Goal: Task Accomplishment & Management: Manage account settings

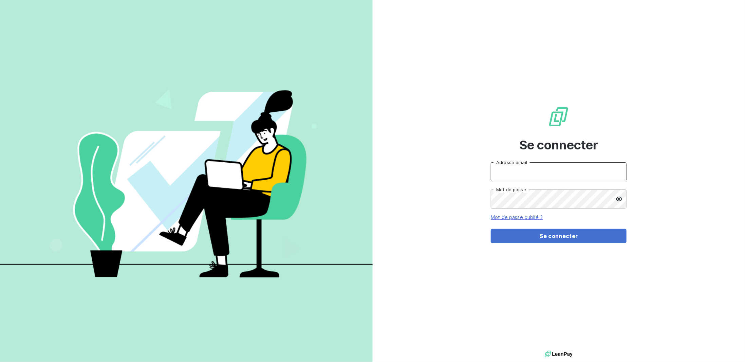
type input "[PERSON_NAME][EMAIL_ADDRESS][DOMAIN_NAME]"
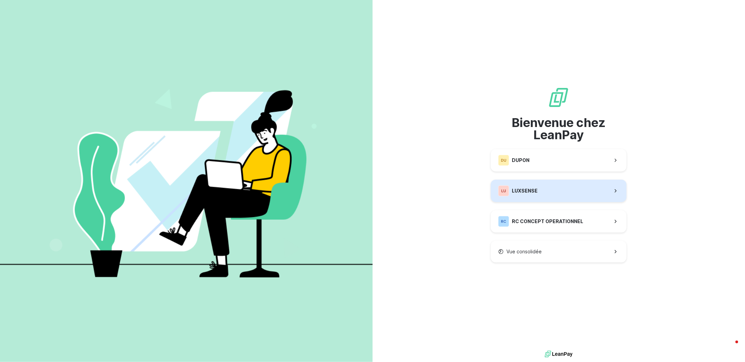
click at [560, 194] on button "LU LUXSENSE" at bounding box center [559, 191] width 136 height 22
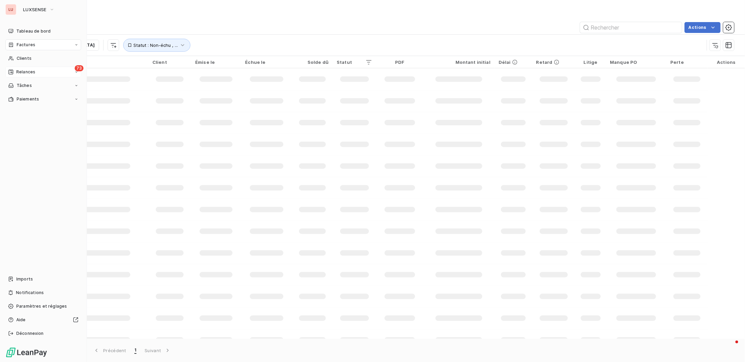
click at [29, 73] on span "Relances" at bounding box center [25, 72] width 19 height 6
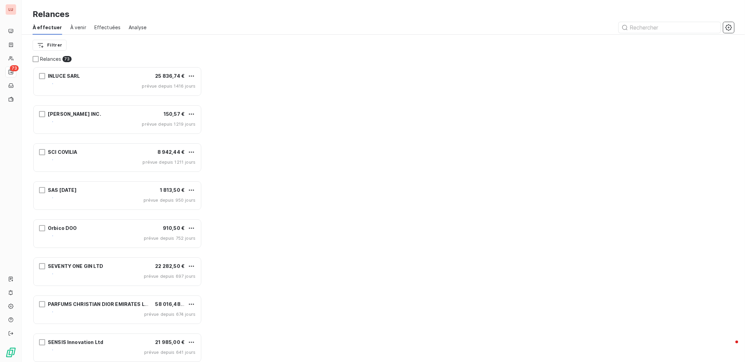
scroll to position [290, 164]
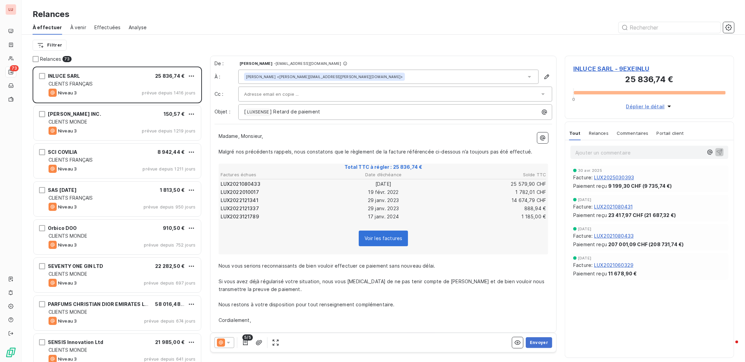
click at [109, 28] on span "Effectuées" at bounding box center [107, 27] width 26 height 7
